Goal: Task Accomplishment & Management: Manage account settings

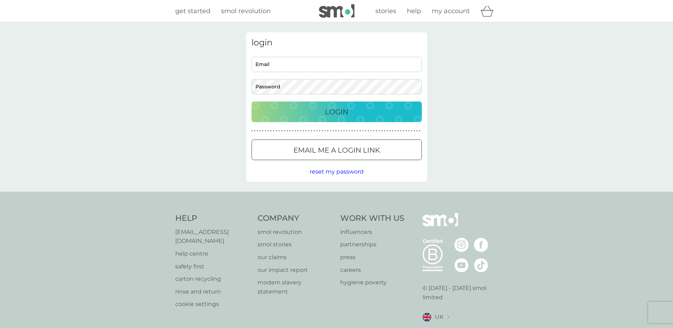
click at [283, 62] on input "Email" at bounding box center [337, 64] width 170 height 15
type input "gene.odonovan99@gmail.com"
click at [340, 109] on p "Login" at bounding box center [336, 111] width 23 height 11
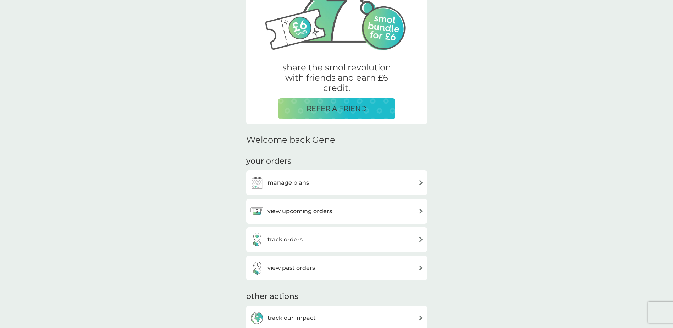
scroll to position [142, 0]
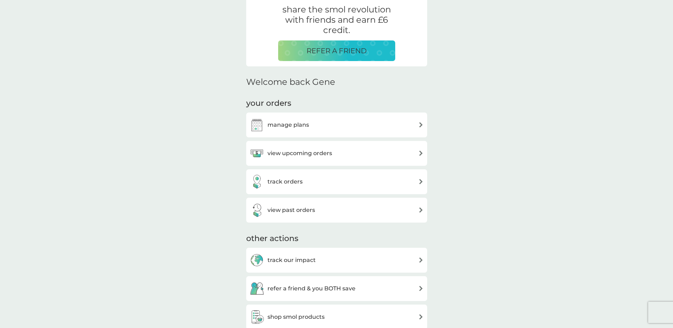
click at [277, 125] on h3 "manage plans" at bounding box center [288, 124] width 42 height 9
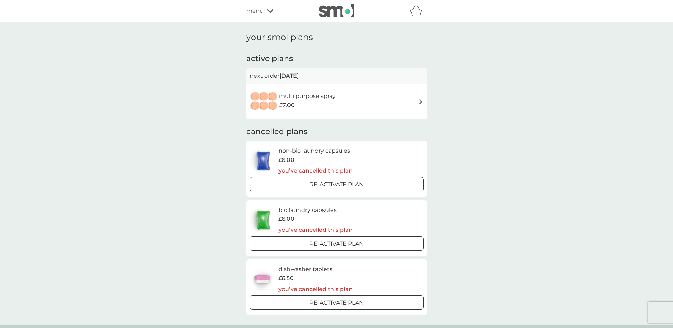
click at [420, 102] on img at bounding box center [420, 101] width 5 height 5
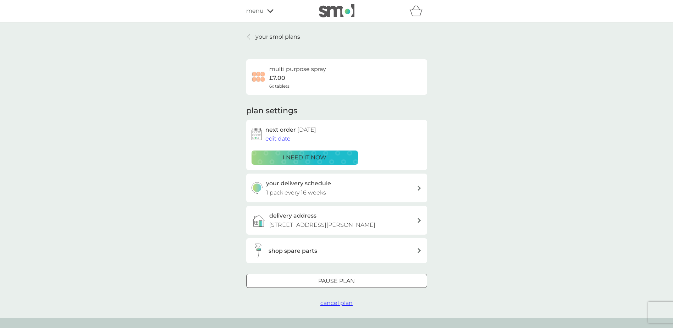
click at [333, 303] on span "cancel plan" at bounding box center [336, 302] width 32 height 7
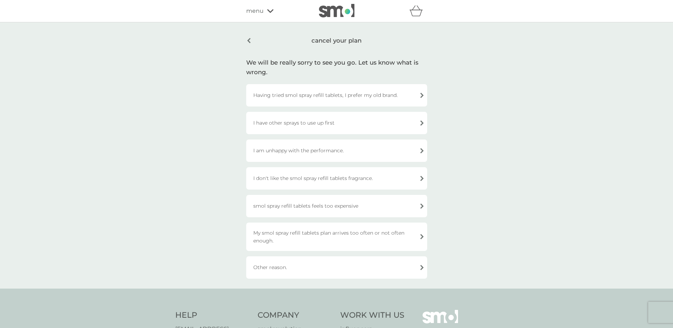
click at [271, 267] on div "Other reason." at bounding box center [336, 267] width 181 height 22
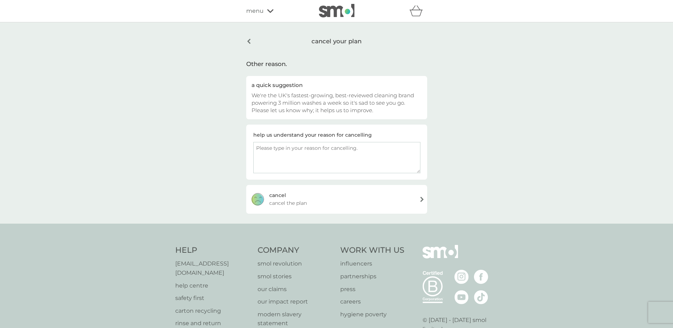
click at [294, 197] on div "[PERSON_NAME] the plan" at bounding box center [336, 199] width 181 height 28
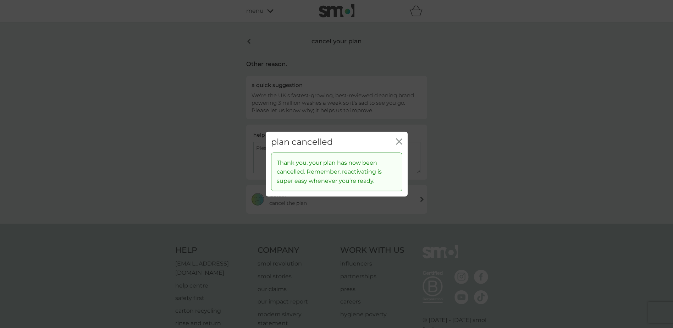
click at [405, 141] on div "plan cancelled close" at bounding box center [337, 142] width 142 height 21
click at [406, 137] on div "plan cancelled close" at bounding box center [337, 142] width 142 height 21
click at [399, 140] on icon "close" at bounding box center [399, 141] width 6 height 6
